Goal: Book appointment/travel/reservation

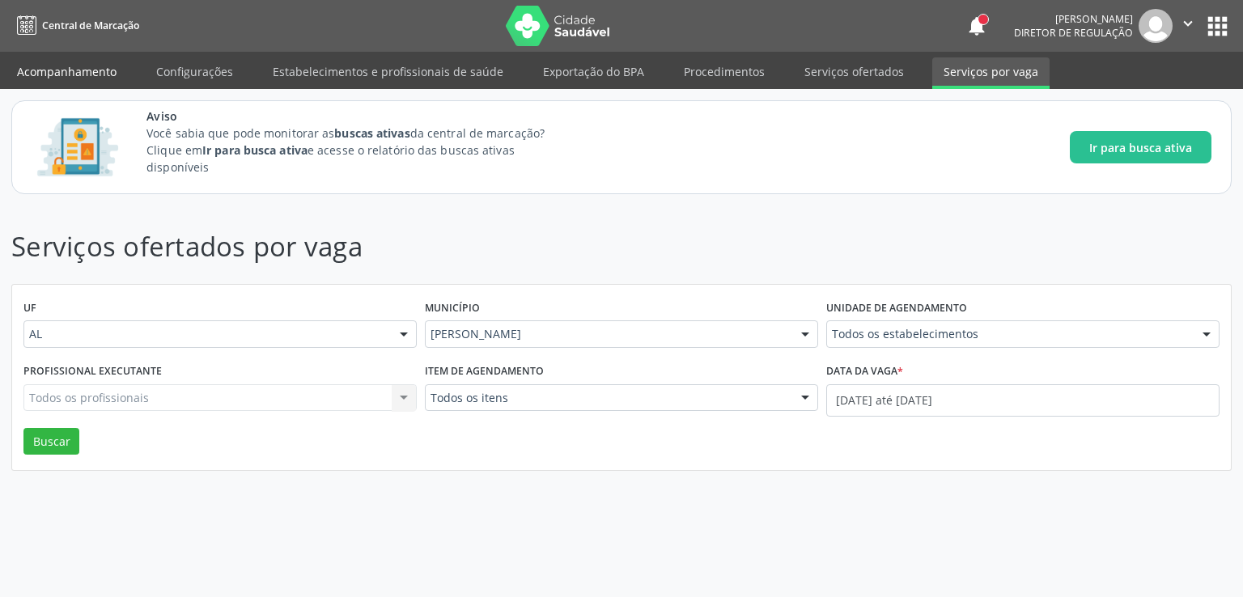
click at [82, 72] on link "Acompanhamento" at bounding box center [67, 71] width 122 height 28
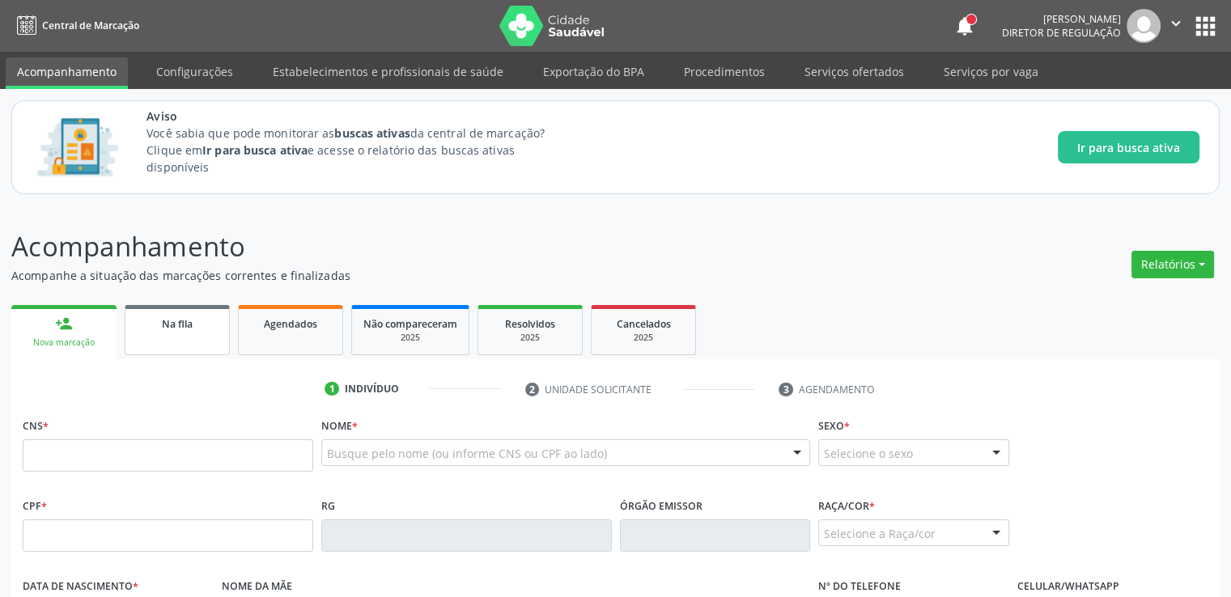
click at [149, 315] on div "Na fila" at bounding box center [177, 323] width 81 height 17
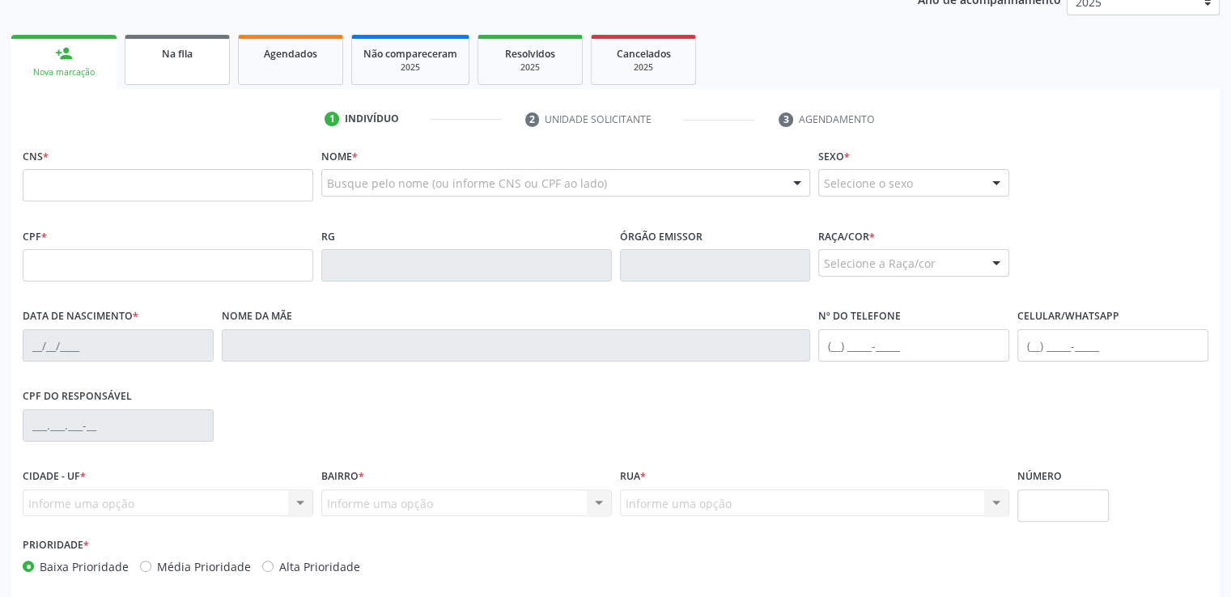
click at [179, 79] on link "Na fila" at bounding box center [177, 60] width 105 height 50
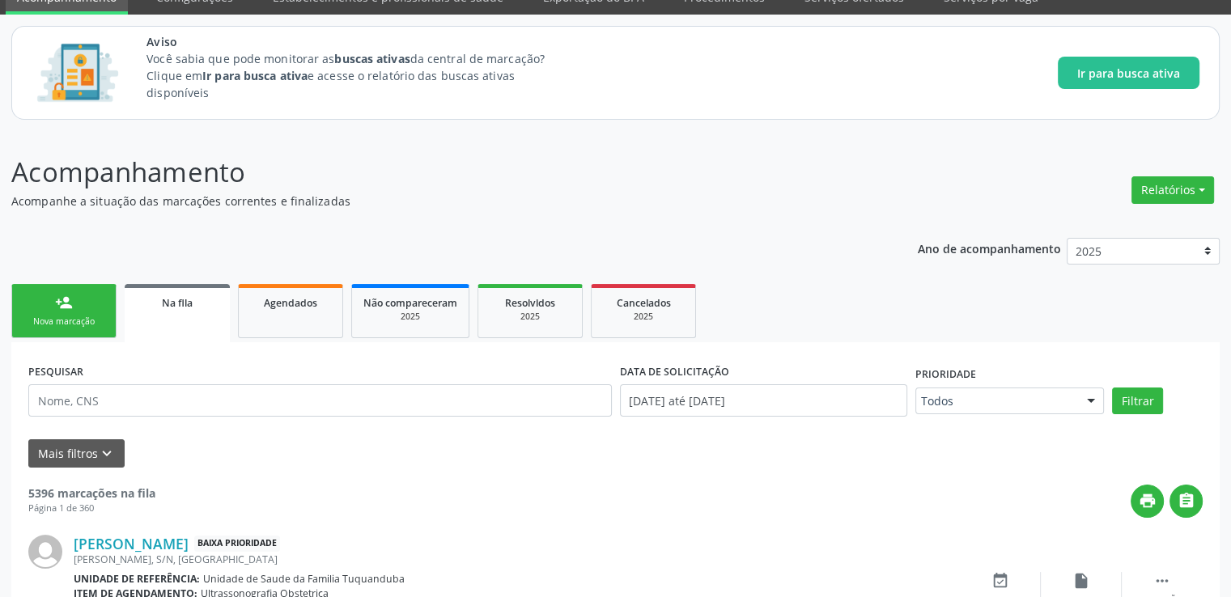
scroll to position [324, 0]
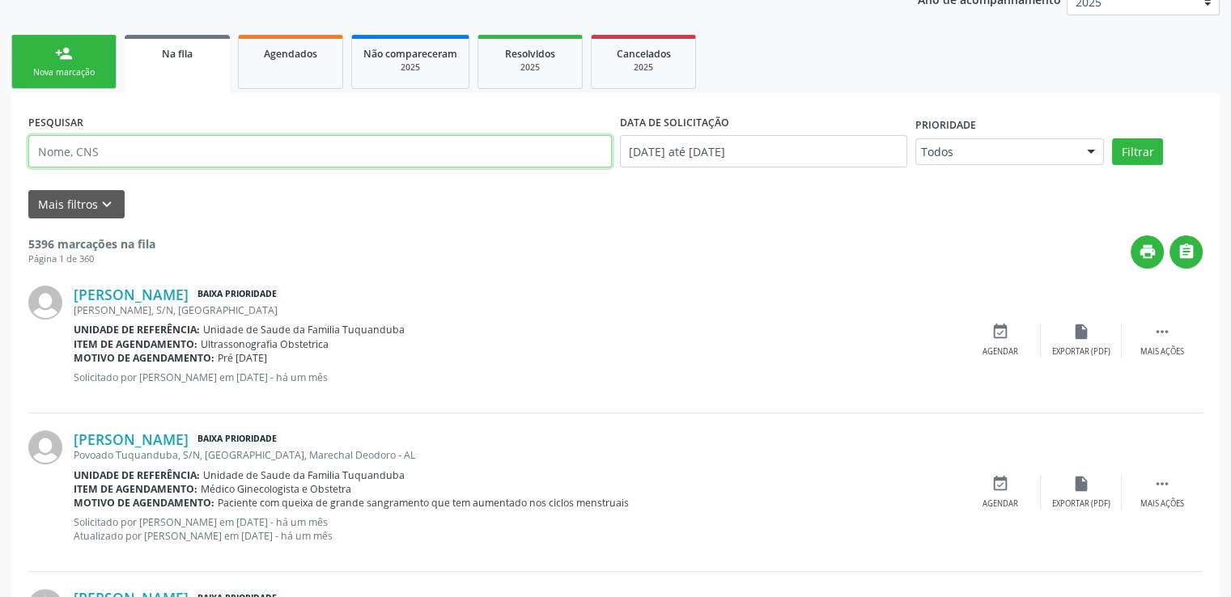
click at [121, 151] on input "text" at bounding box center [320, 151] width 584 height 32
paste input "708005846162622"
type input "708005846162622"
click at [1112, 138] on button "Filtrar" at bounding box center [1137, 152] width 51 height 28
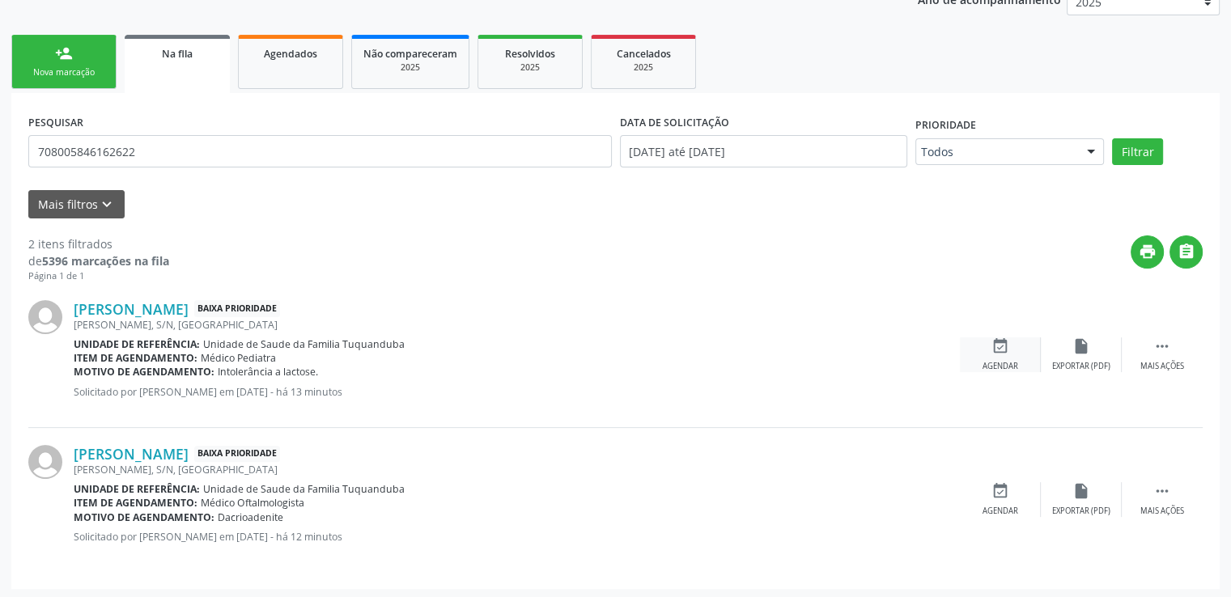
click at [1000, 350] on icon "event_available" at bounding box center [1001, 347] width 18 height 18
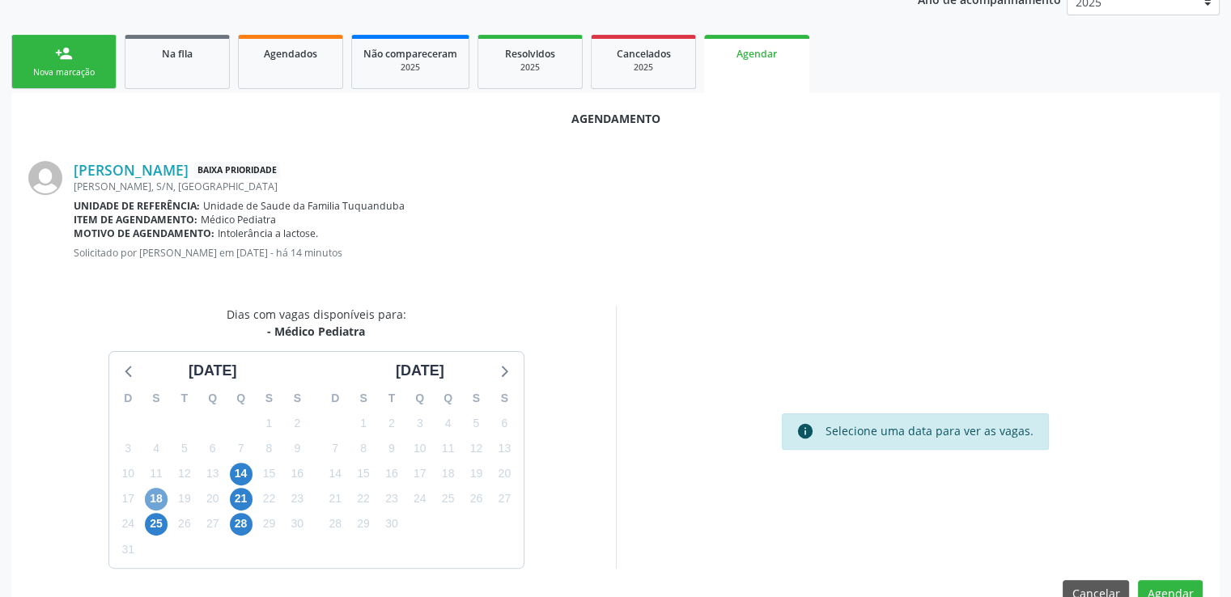
click at [149, 495] on span "18" at bounding box center [156, 499] width 23 height 23
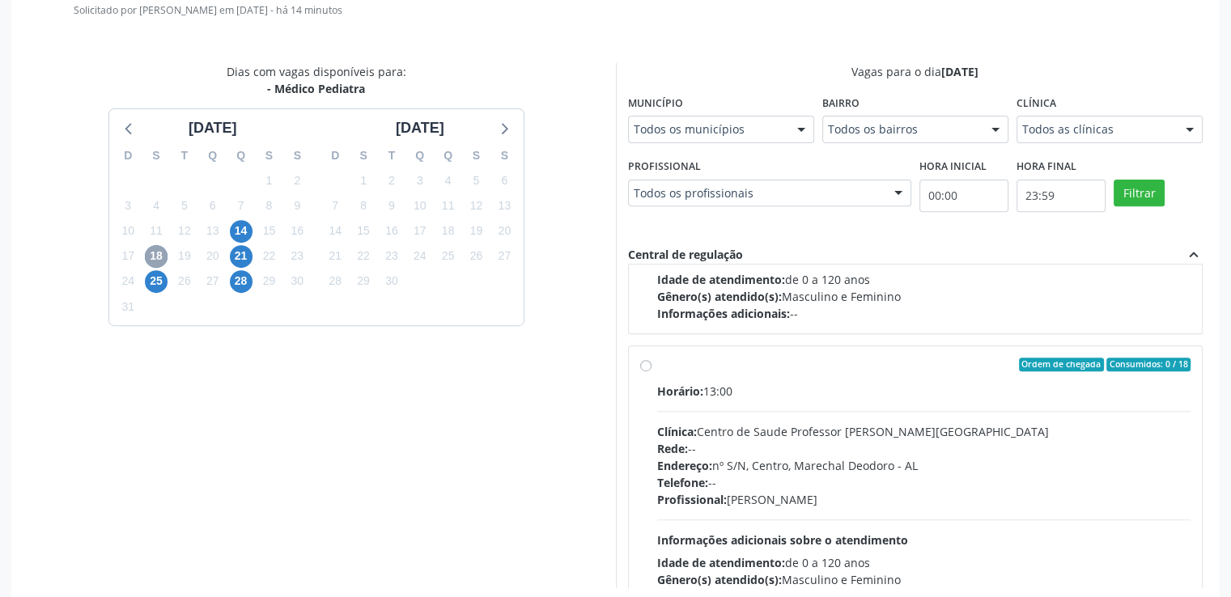
scroll to position [243, 0]
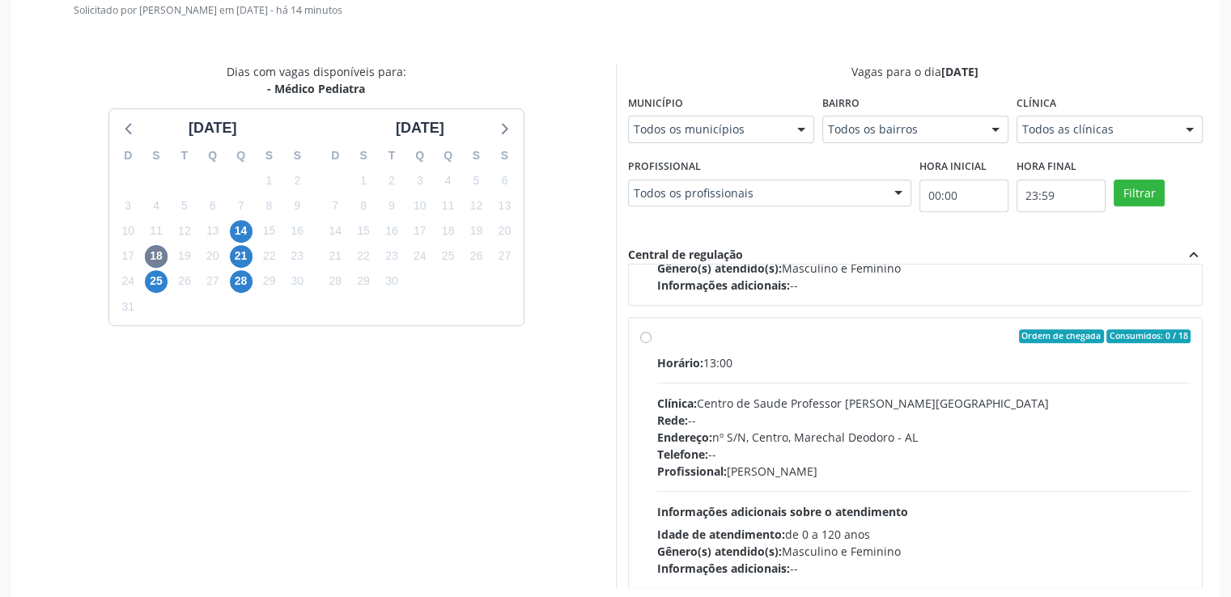
click at [657, 337] on label "Ordem de chegada Consumidos: 0 / 18 Horário: 13:00 Clínica: Centro de Saude Pro…" at bounding box center [924, 453] width 534 height 249
click at [648, 337] on input "Ordem de chegada Consumidos: 0 / 18 Horário: 13:00 Clínica: Centro de Saude Pro…" at bounding box center [645, 336] width 11 height 15
radio input "true"
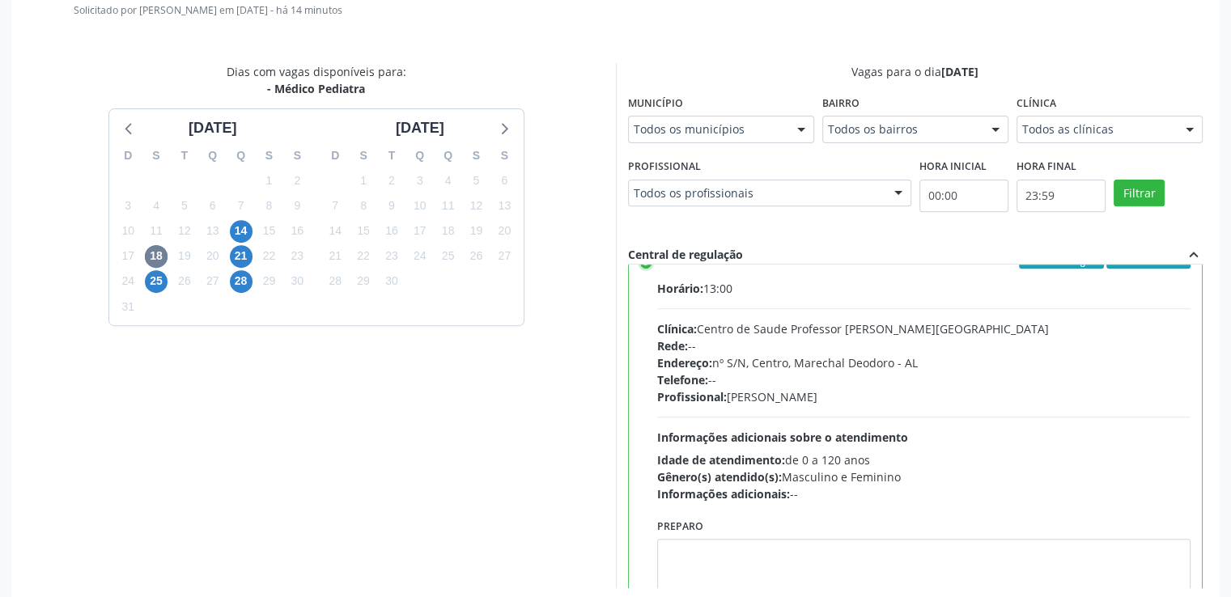
scroll to position [363, 0]
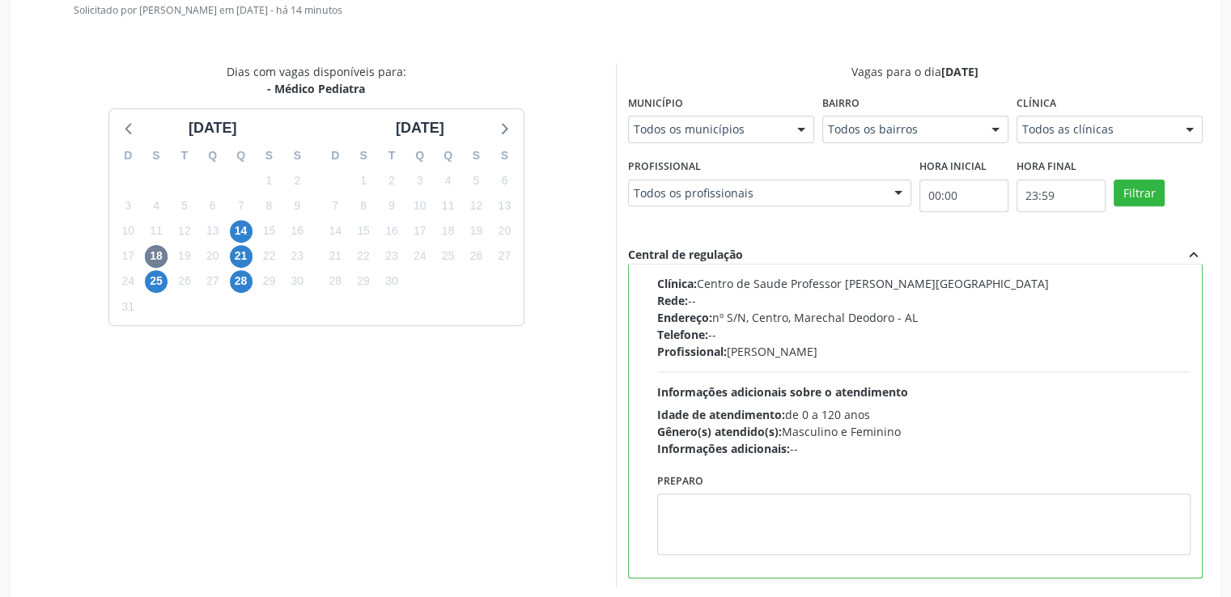
click at [1221, 430] on div "Acompanhamento Acompanhe a situação das marcações correntes e finalizadas Relat…" at bounding box center [615, 147] width 1231 height 1017
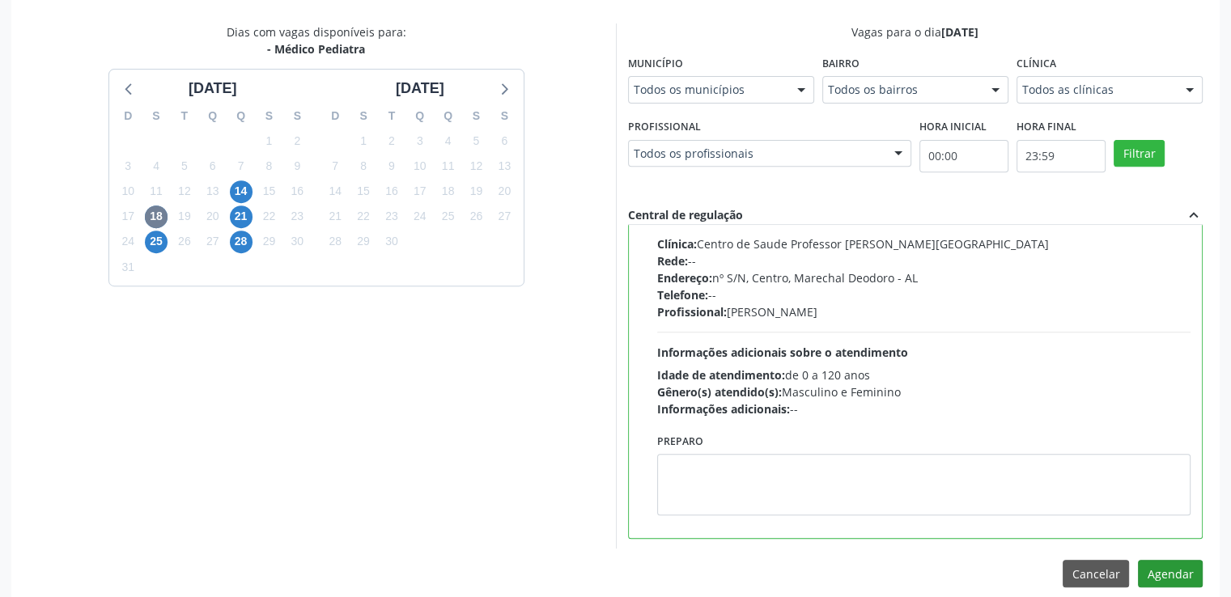
scroll to position [623, 0]
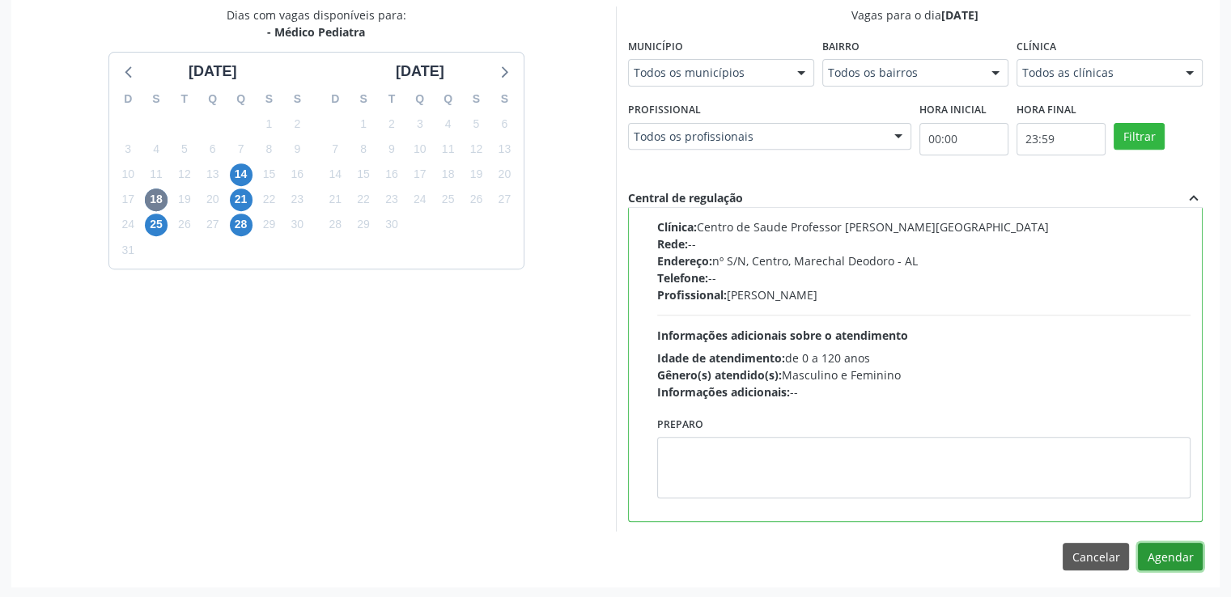
click at [1150, 560] on button "Agendar" at bounding box center [1170, 557] width 65 height 28
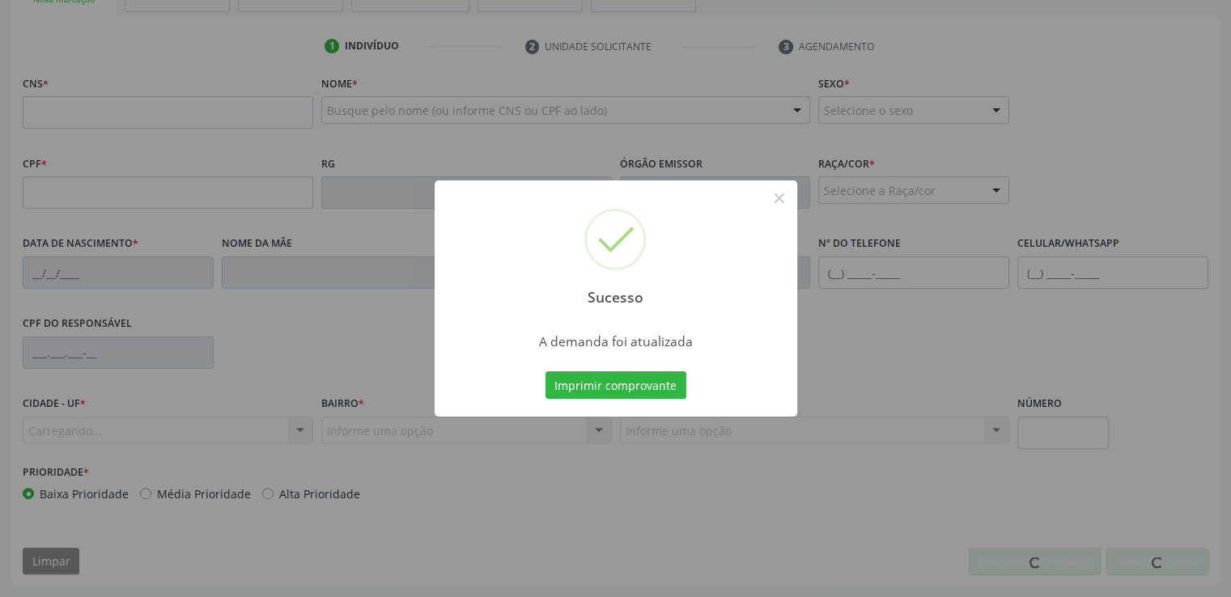
scroll to position [396, 0]
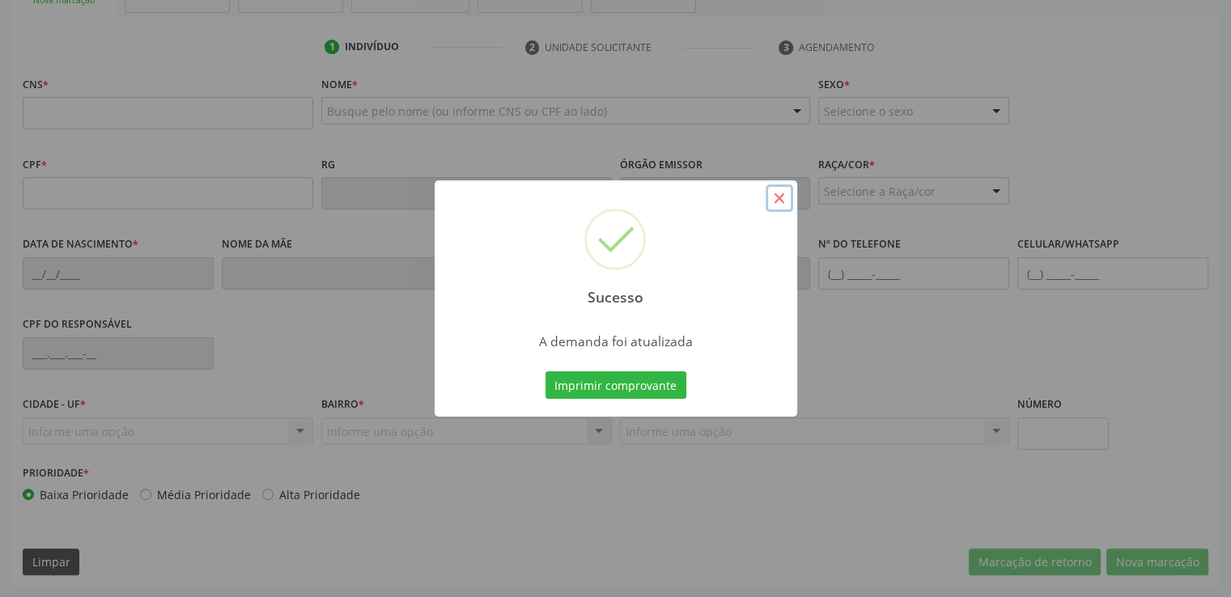
click at [775, 198] on button "×" at bounding box center [780, 199] width 28 height 28
